Goal: Transaction & Acquisition: Purchase product/service

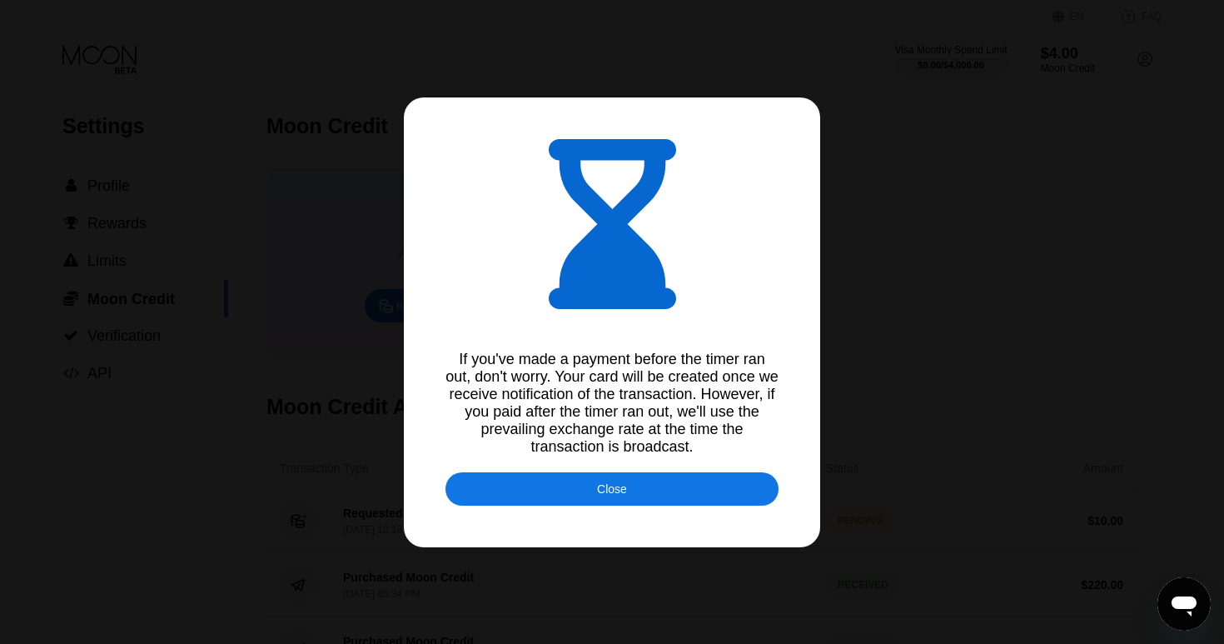
click at [672, 498] on div "Close" at bounding box center [611, 488] width 333 height 33
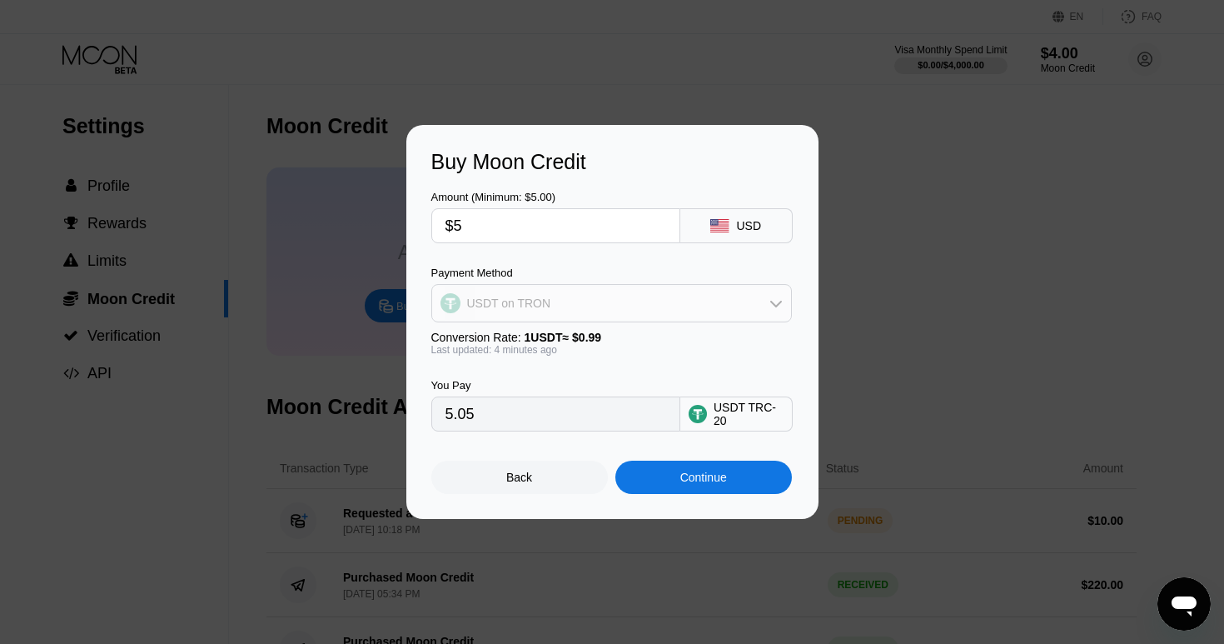
click at [662, 311] on div "USDT on TRON" at bounding box center [611, 302] width 359 height 33
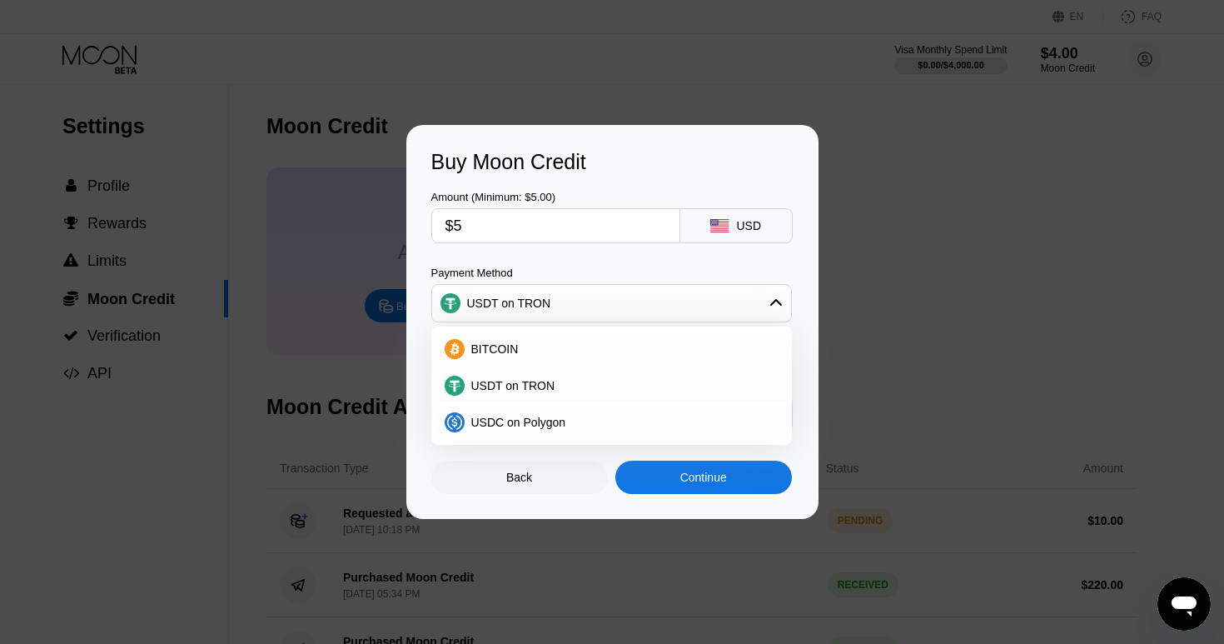
click at [652, 328] on div "BITCOIN USDT on TRON USDC on Polygon" at bounding box center [611, 385] width 361 height 118
click at [651, 346] on div "BITCOIN" at bounding box center [622, 348] width 314 height 13
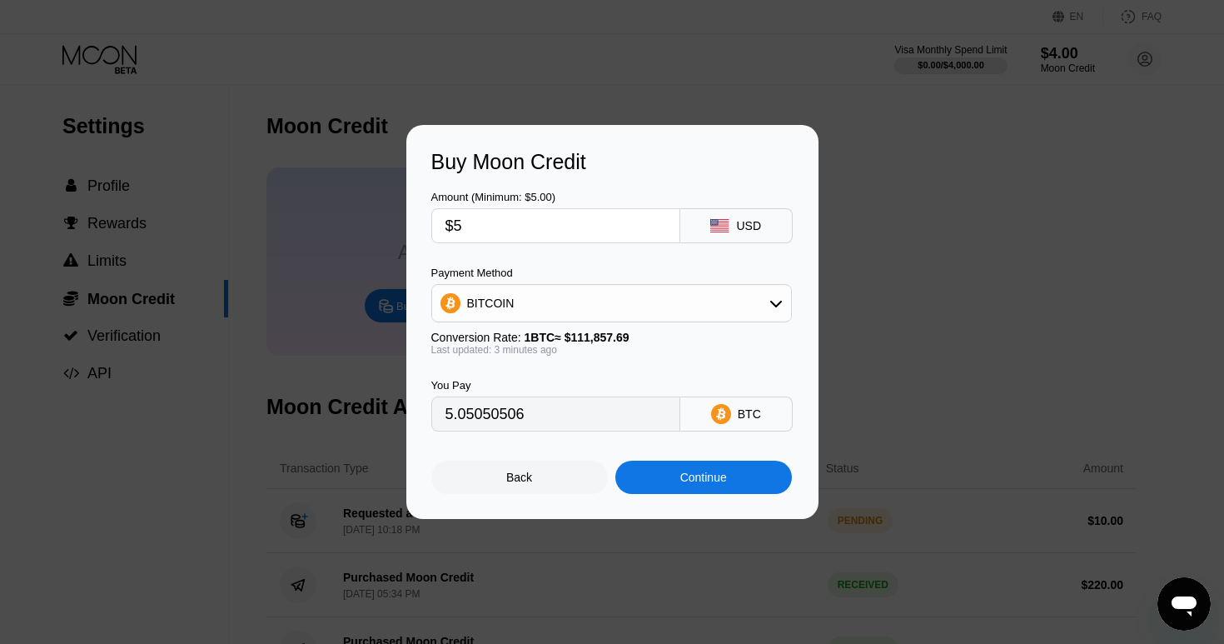
type input "0.00004470"
click at [685, 481] on div "Continue" at bounding box center [703, 476] width 47 height 13
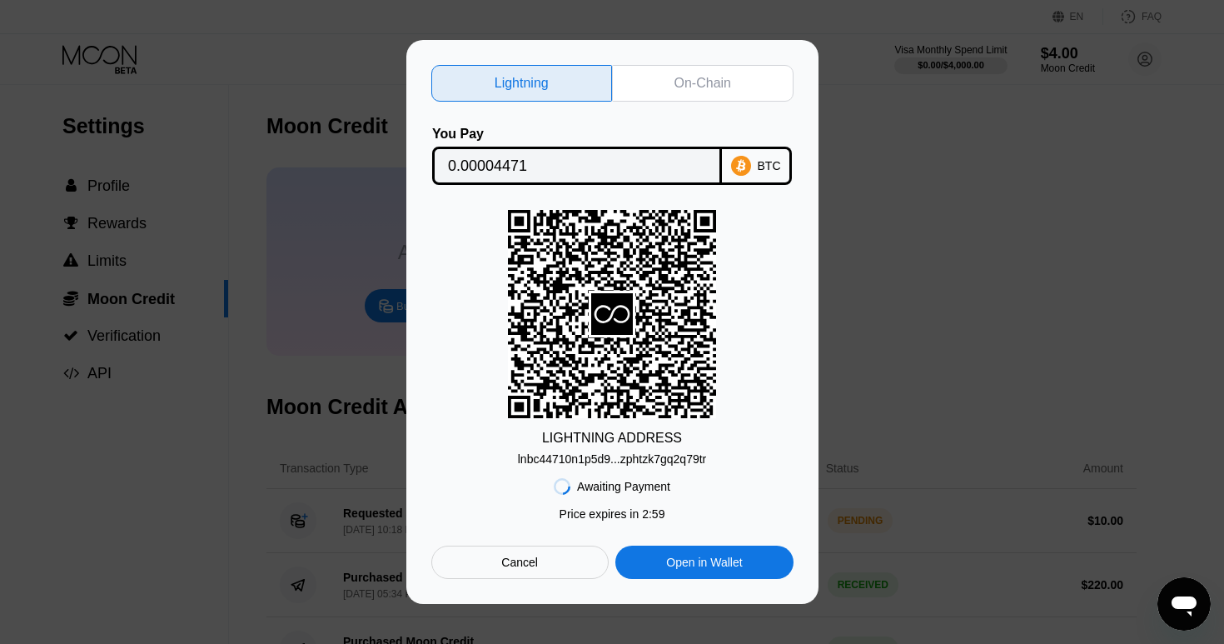
click at [653, 463] on div "lnbc44710n1p5d9...zphtzk7gq2q79tr" at bounding box center [612, 458] width 189 height 13
click at [674, 88] on div "On-Chain" at bounding box center [702, 83] width 57 height 17
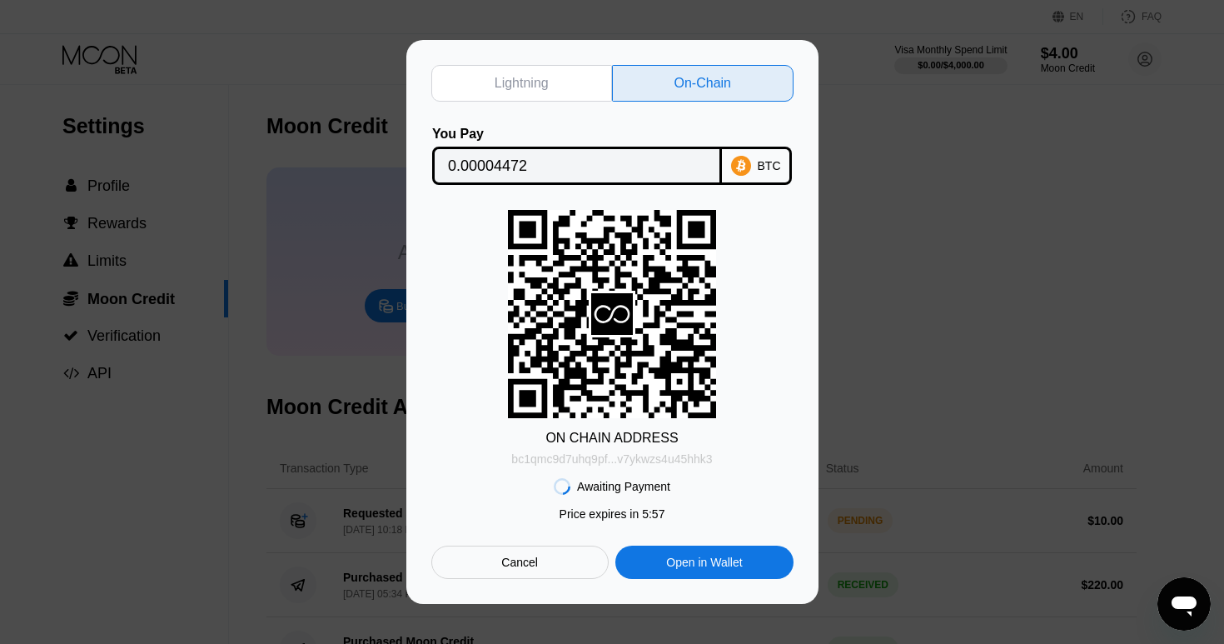
click at [642, 457] on div "bc1qmc9d7uhq9pf...v7ykwzs4u45hhk3" at bounding box center [611, 458] width 201 height 13
click at [552, 561] on div "Cancel" at bounding box center [519, 561] width 177 height 33
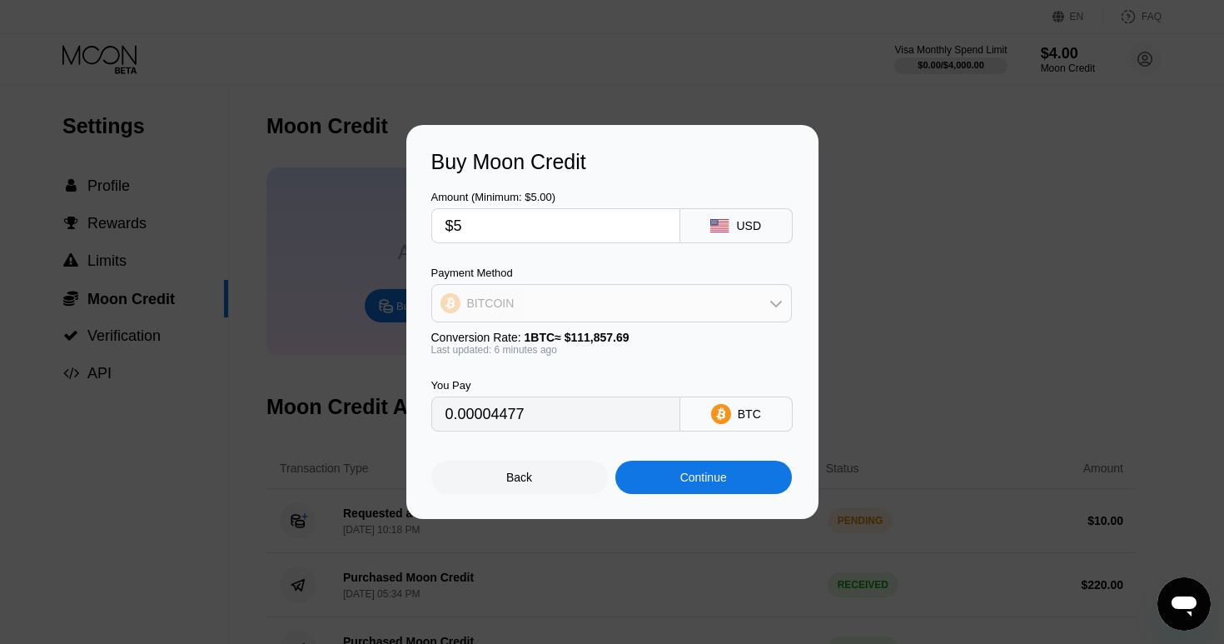
click at [542, 294] on div "BITCOIN" at bounding box center [611, 302] width 359 height 33
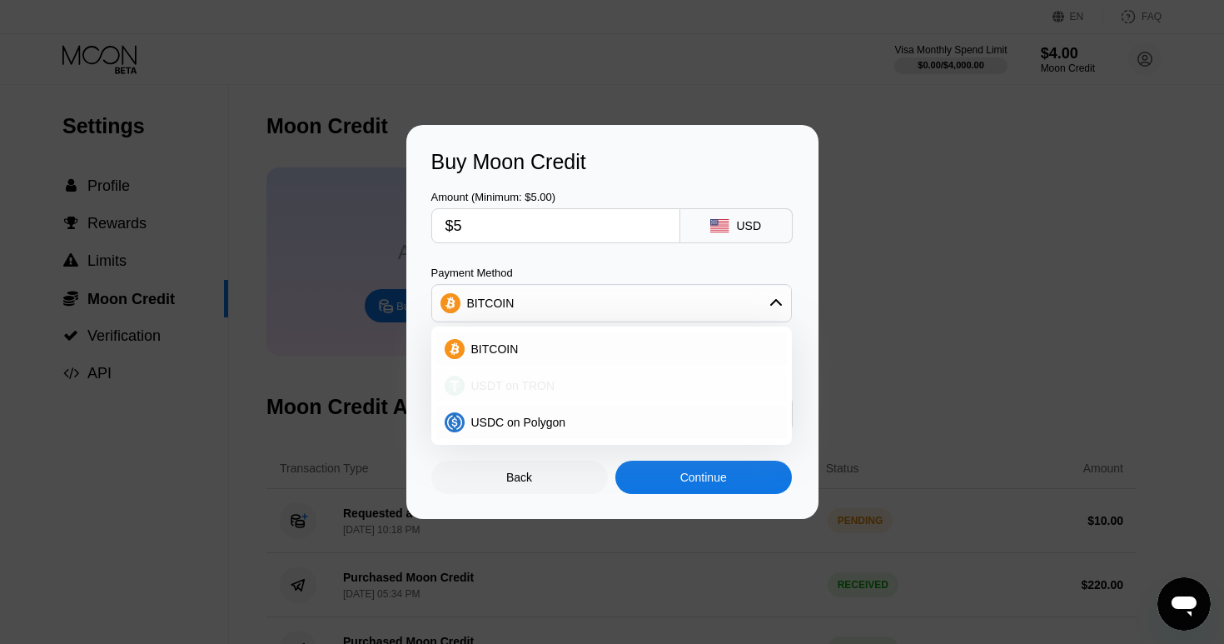
click at [575, 381] on div "USDT on TRON" at bounding box center [622, 385] width 314 height 13
type input "5.05"
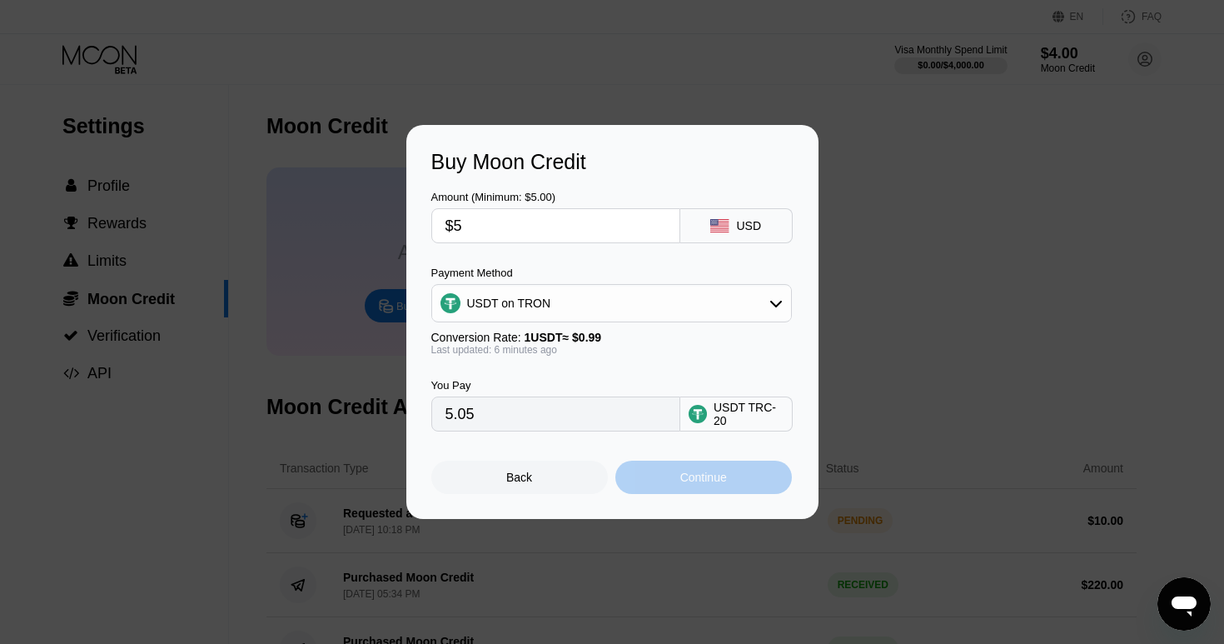
click at [713, 465] on div "Continue" at bounding box center [703, 476] width 177 height 33
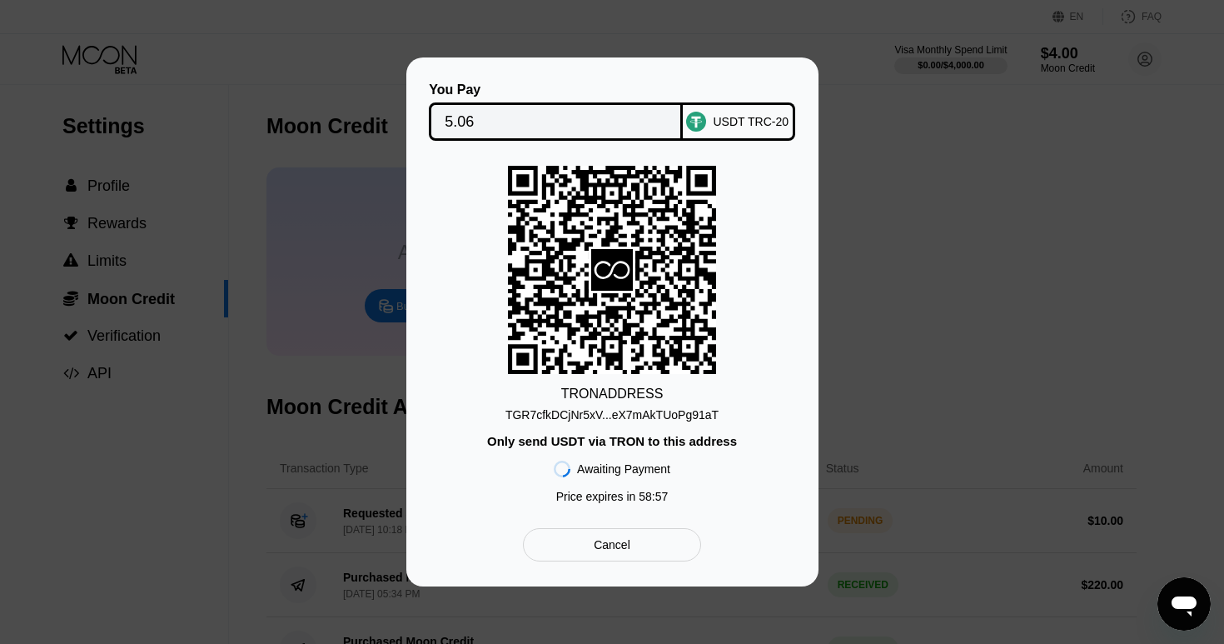
click at [654, 414] on div "TGR7cfkDCjNr5xV...eX7mAkTUoPg91aT" at bounding box center [611, 414] width 213 height 13
